Goal: Task Accomplishment & Management: Use online tool/utility

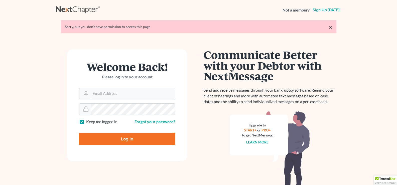
type input "[EMAIL_ADDRESS][DOMAIN_NAME]"
click at [158, 141] on input "Log In" at bounding box center [127, 139] width 96 height 13
type input "Thinking..."
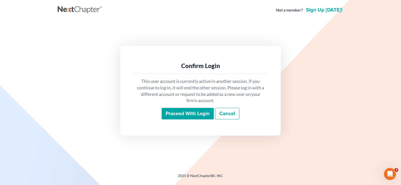
click at [175, 113] on input "Proceed with login" at bounding box center [187, 114] width 52 height 12
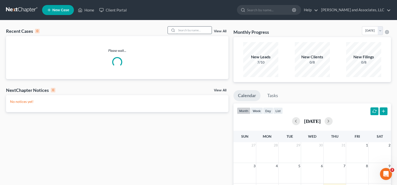
click at [196, 28] on input "search" at bounding box center [194, 30] width 35 height 7
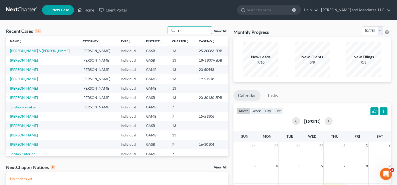
type input "j"
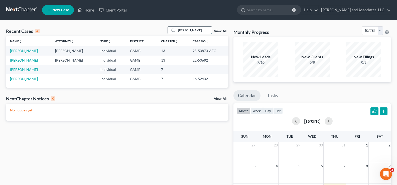
click at [197, 32] on input "watts" at bounding box center [194, 30] width 35 height 7
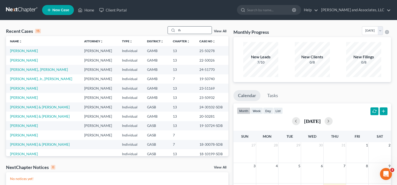
type input "t"
